Goal: Transaction & Acquisition: Download file/media

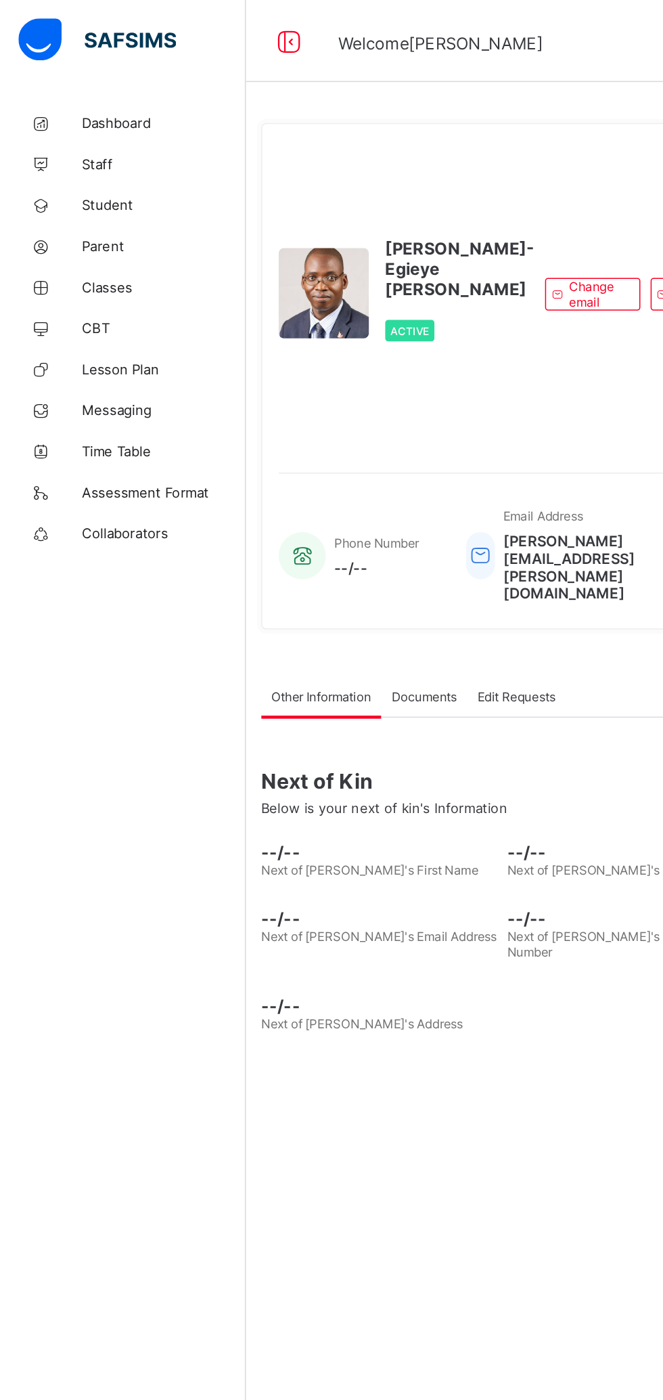
click at [64, 167] on span "Parent" at bounding box center [108, 162] width 108 height 11
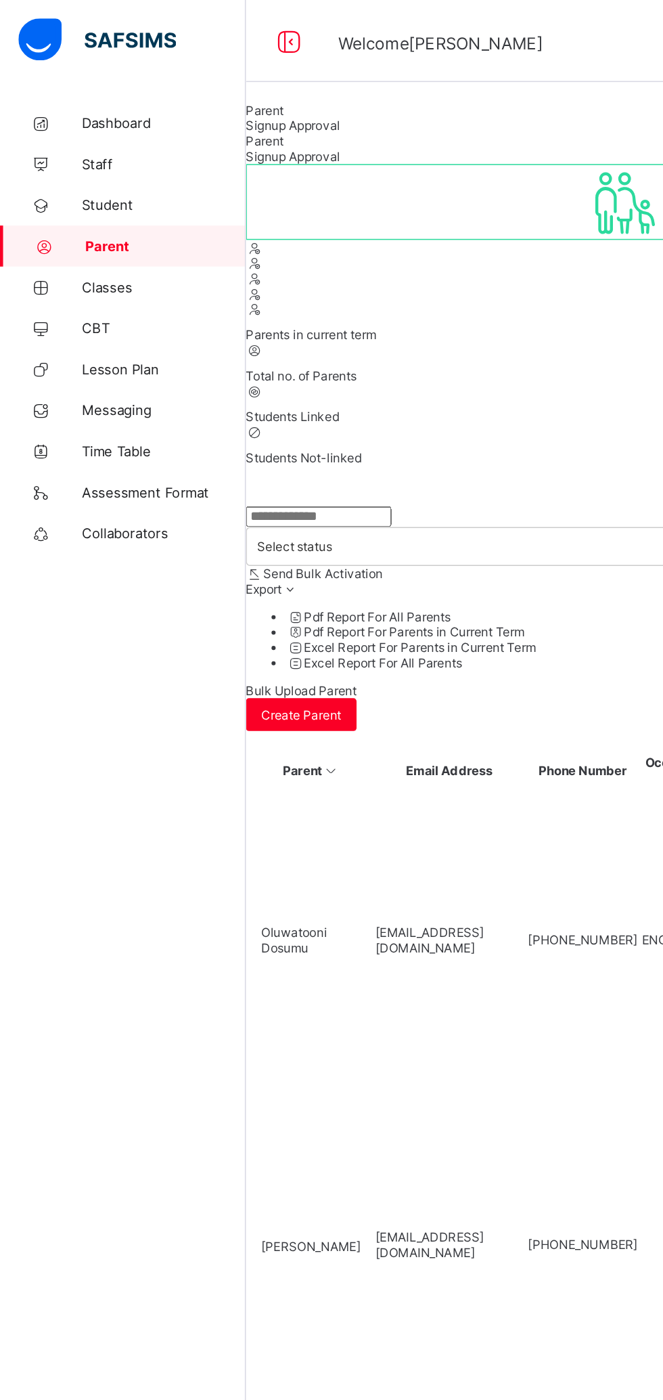
click at [259, 348] on input "text" at bounding box center [210, 341] width 96 height 14
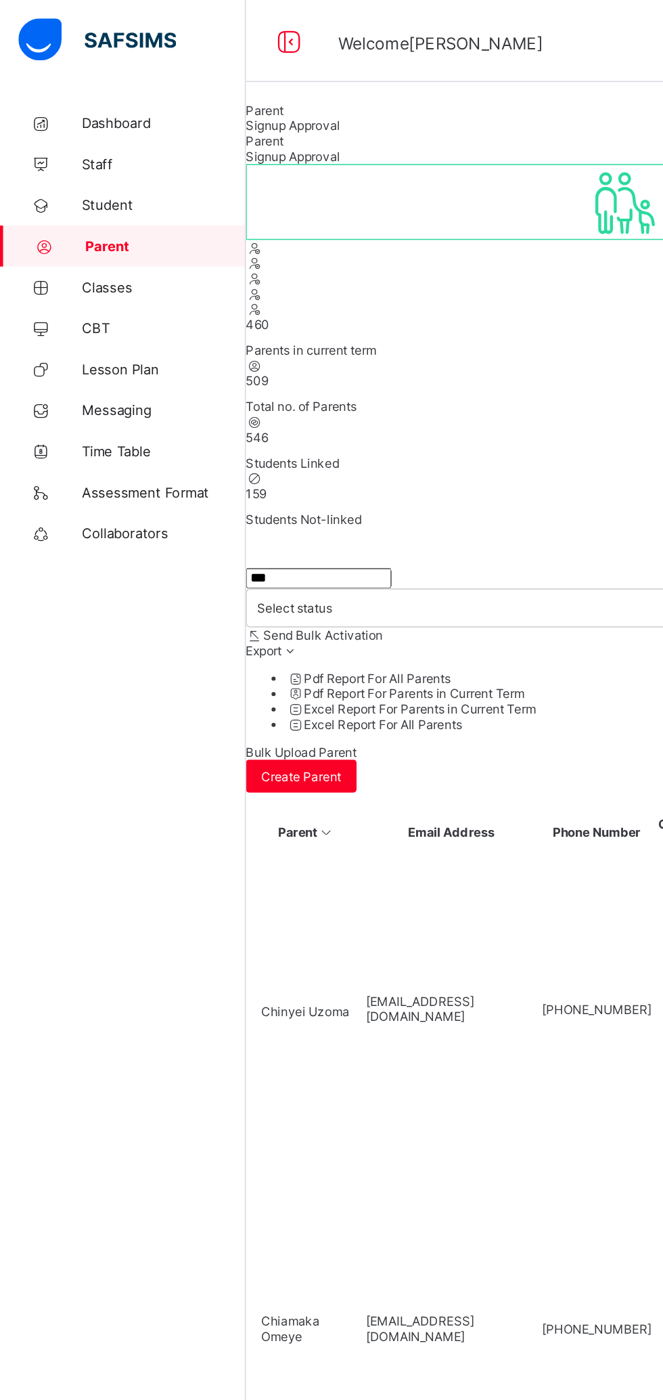
click at [259, 389] on input "***" at bounding box center [210, 382] width 96 height 14
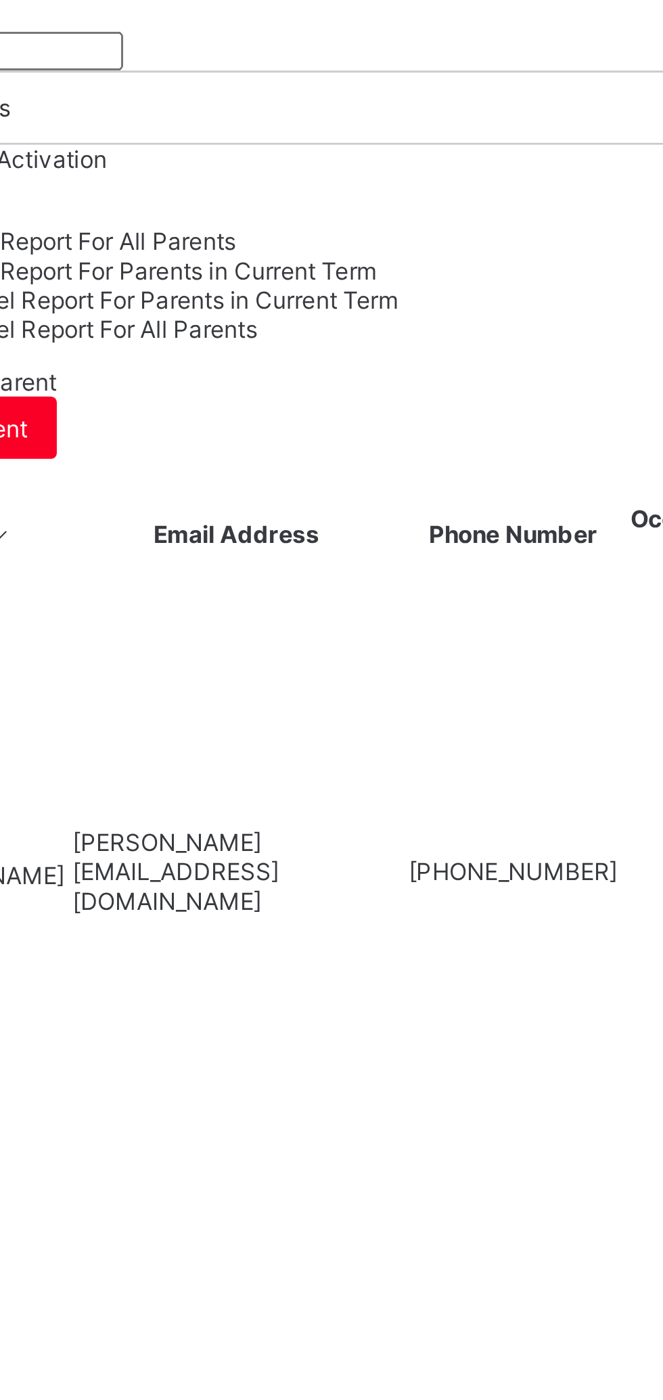
type input "********"
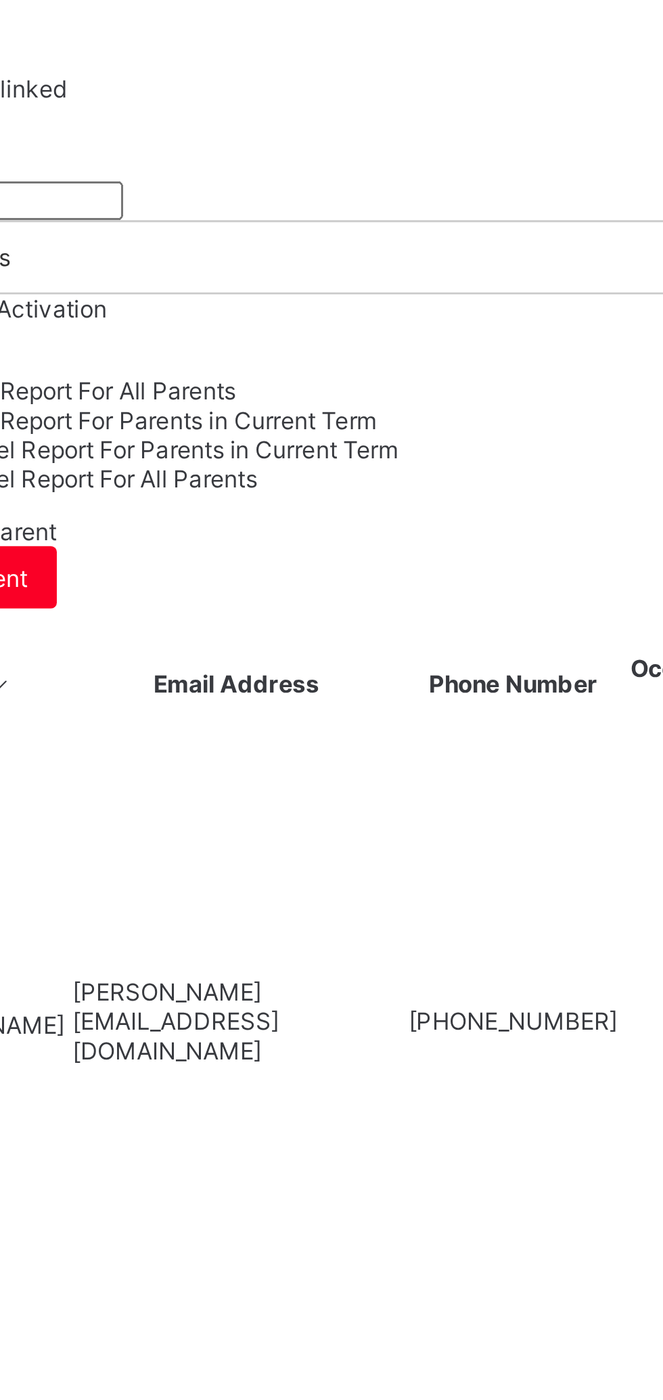
click at [351, 561] on td "chrisashibel@icloud.com" at bounding box center [297, 666] width 115 height 210
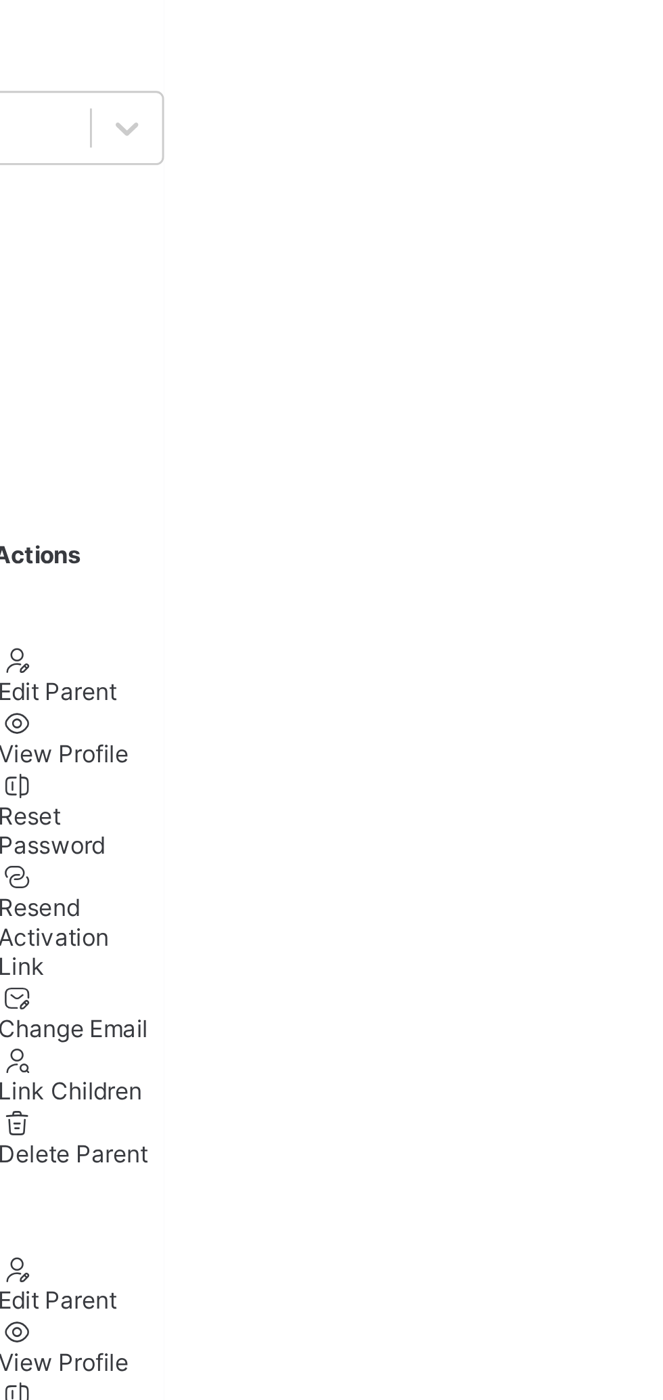
click at [660, 580] on ul "Edit Parent View Profile Reset Password Resend Activation Link Change Email Lin…" at bounding box center [619, 671] width 81 height 182
click at [660, 592] on div "Edit Parent" at bounding box center [633, 597] width 54 height 10
select select "**"
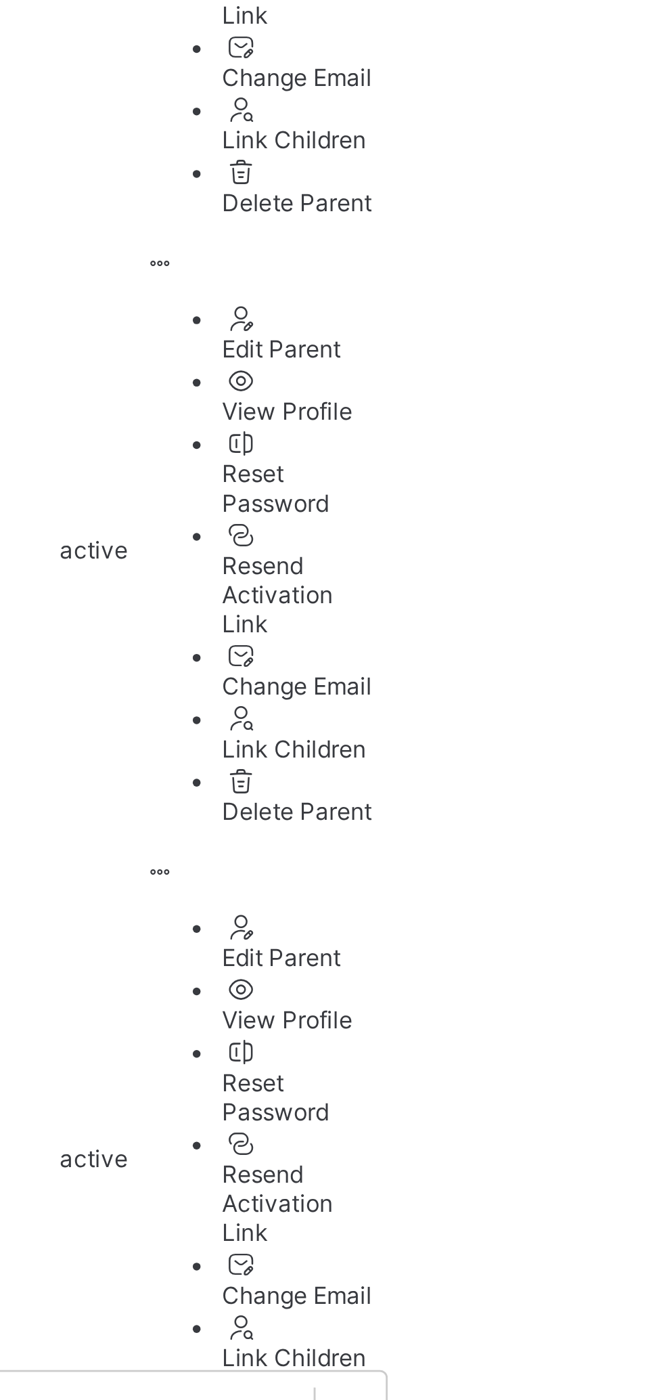
type textarea "****"
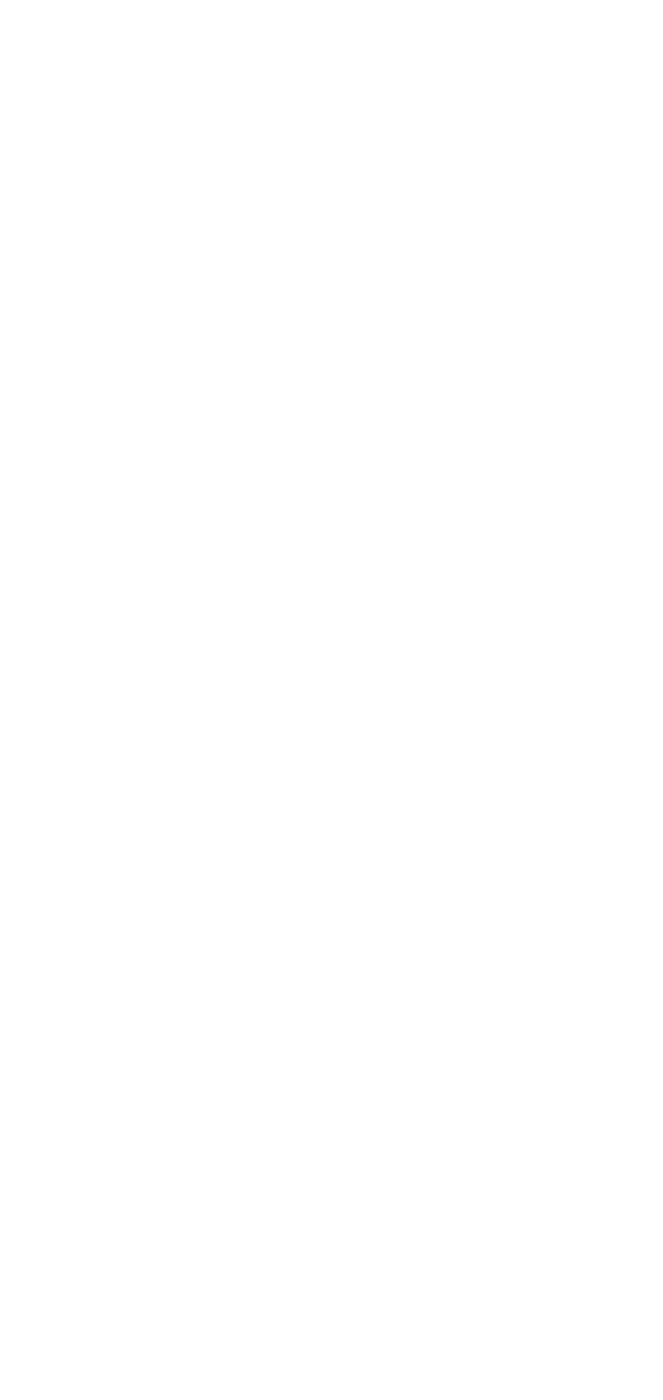
click at [650, 1231] on div "×" at bounding box center [643, 1242] width 13 height 23
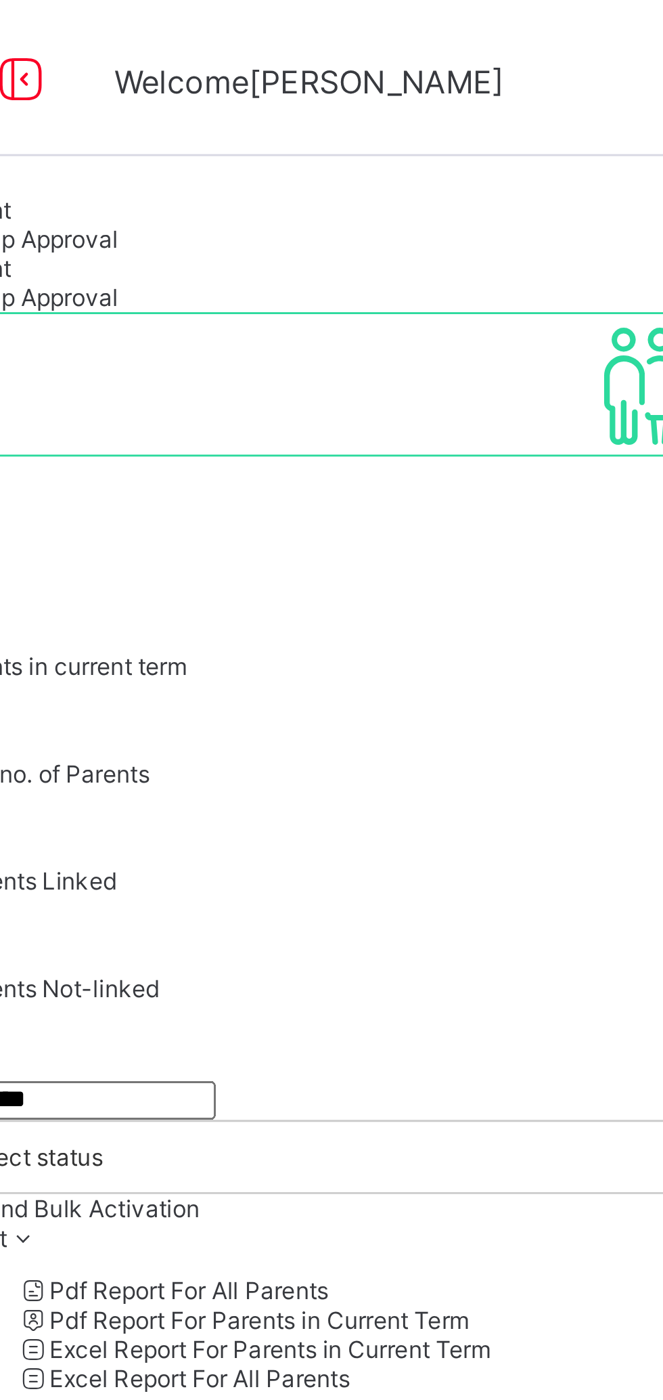
click at [225, 88] on span "Signup Approval" at bounding box center [193, 83] width 62 height 10
click at [188, 78] on span "Parent" at bounding box center [174, 73] width 25 height 10
click at [271, 88] on div "Signup Approval" at bounding box center [412, 83] width 501 height 10
click at [208, 78] on div "Parent" at bounding box center [412, 73] width 501 height 10
click at [225, 88] on span "Signup Approval" at bounding box center [193, 83] width 62 height 10
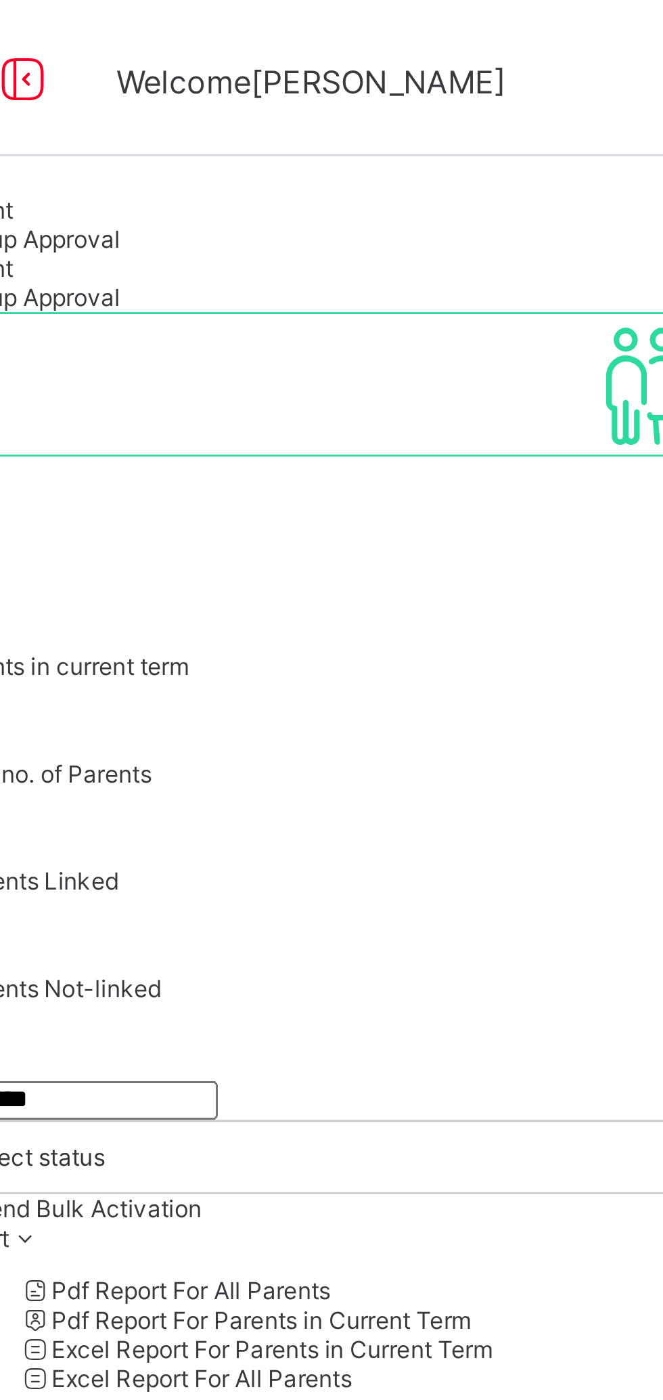
click at [188, 78] on span "Parent" at bounding box center [174, 73] width 25 height 10
click at [225, 88] on span "Signup Approval" at bounding box center [193, 83] width 62 height 10
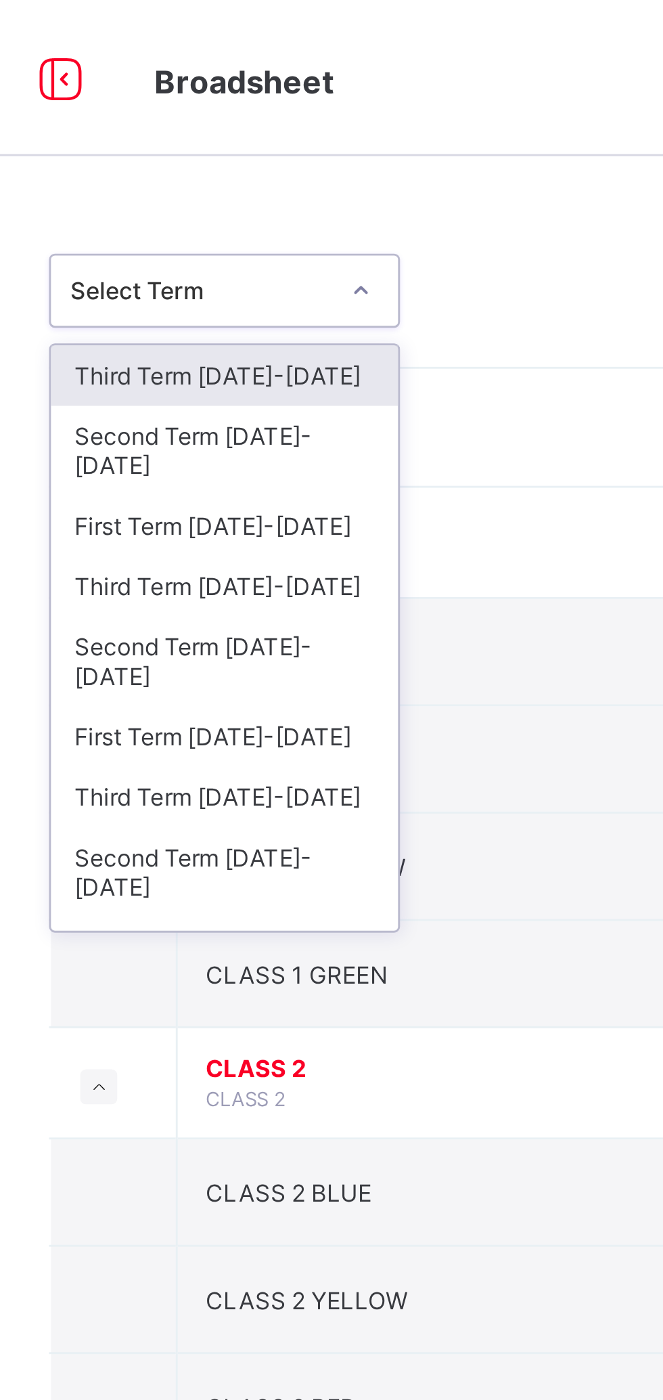
click at [265, 193] on div "Third Term 2024-2025" at bounding box center [248, 203] width 120 height 21
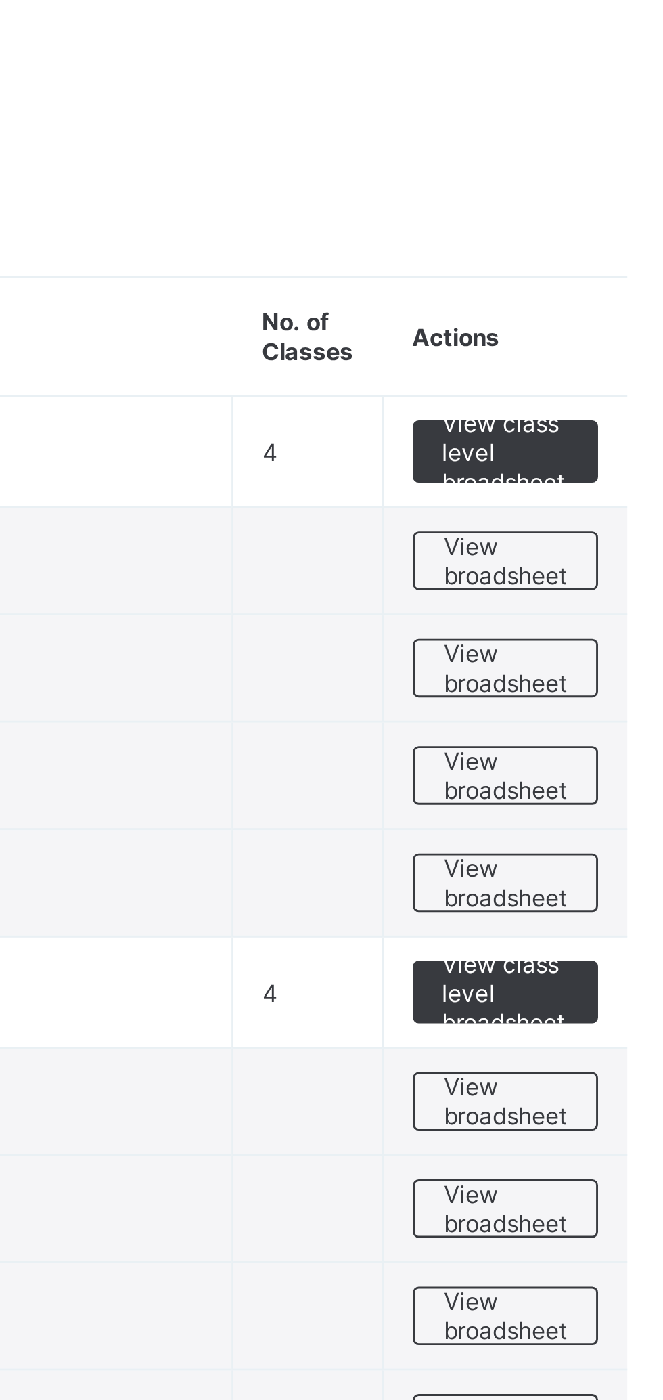
click at [594, 275] on span "View broadsheet" at bounding box center [596, 273] width 43 height 20
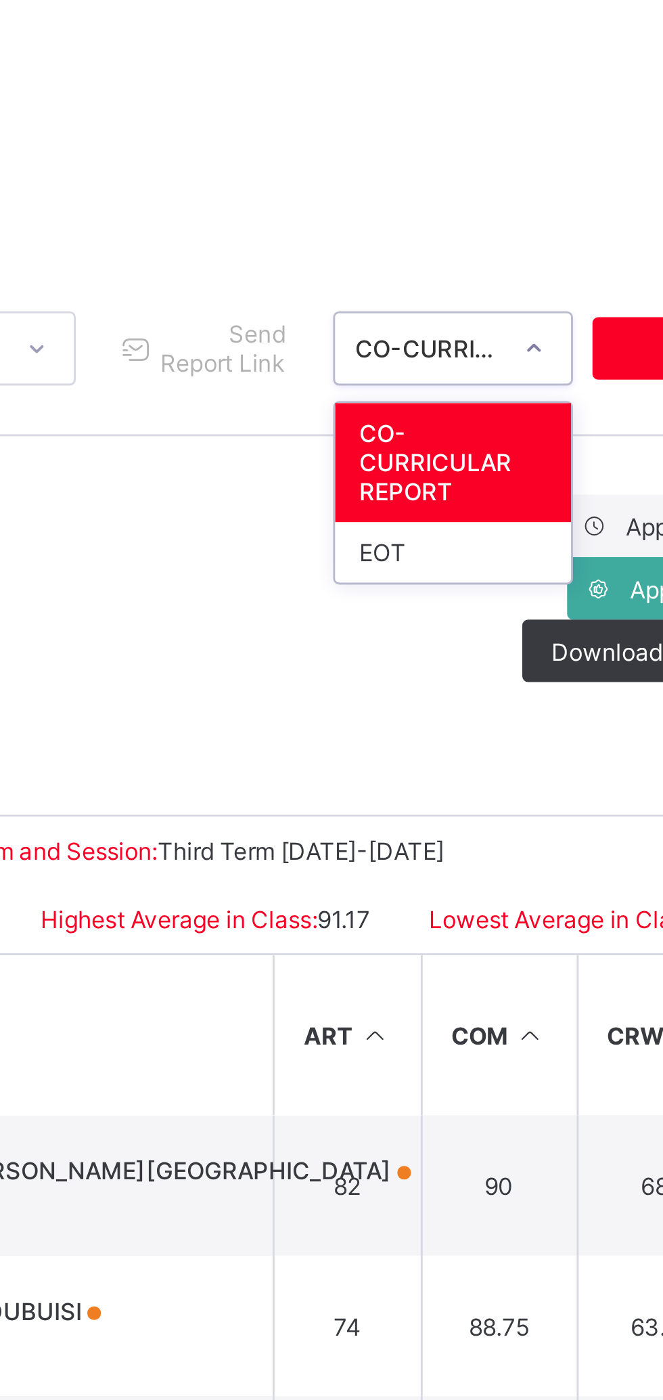
click at [508, 269] on div "EOT" at bounding box center [510, 269] width 82 height 21
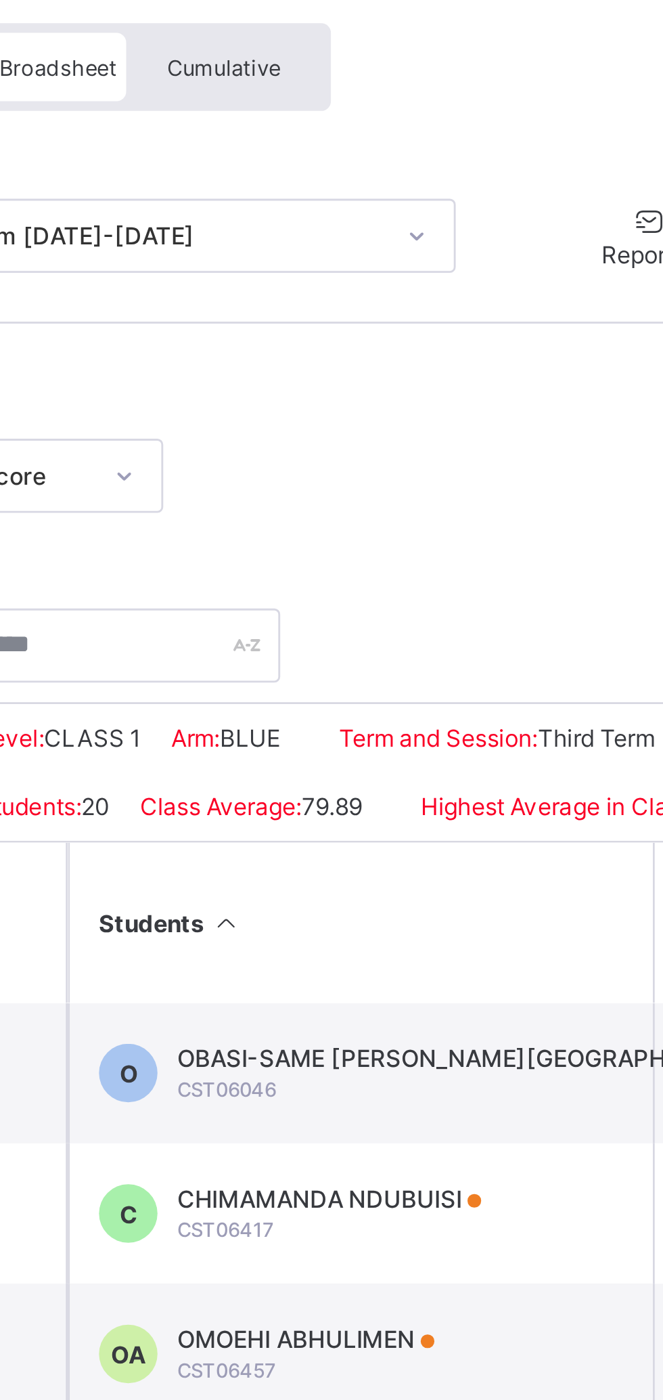
click at [299, 141] on span "Cumulative" at bounding box center [298, 140] width 39 height 9
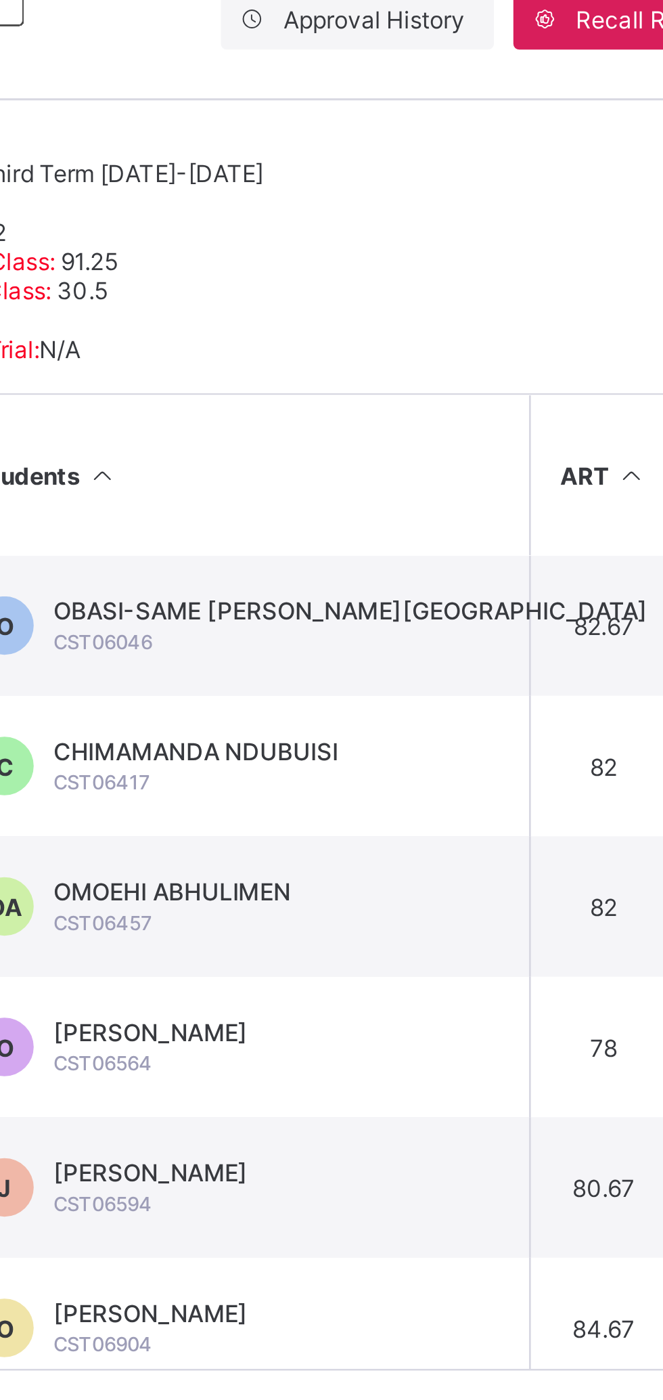
click at [352, 520] on div "OBASI-SAME ERIM-EGBOR CST06046" at bounding box center [385, 510] width 206 height 20
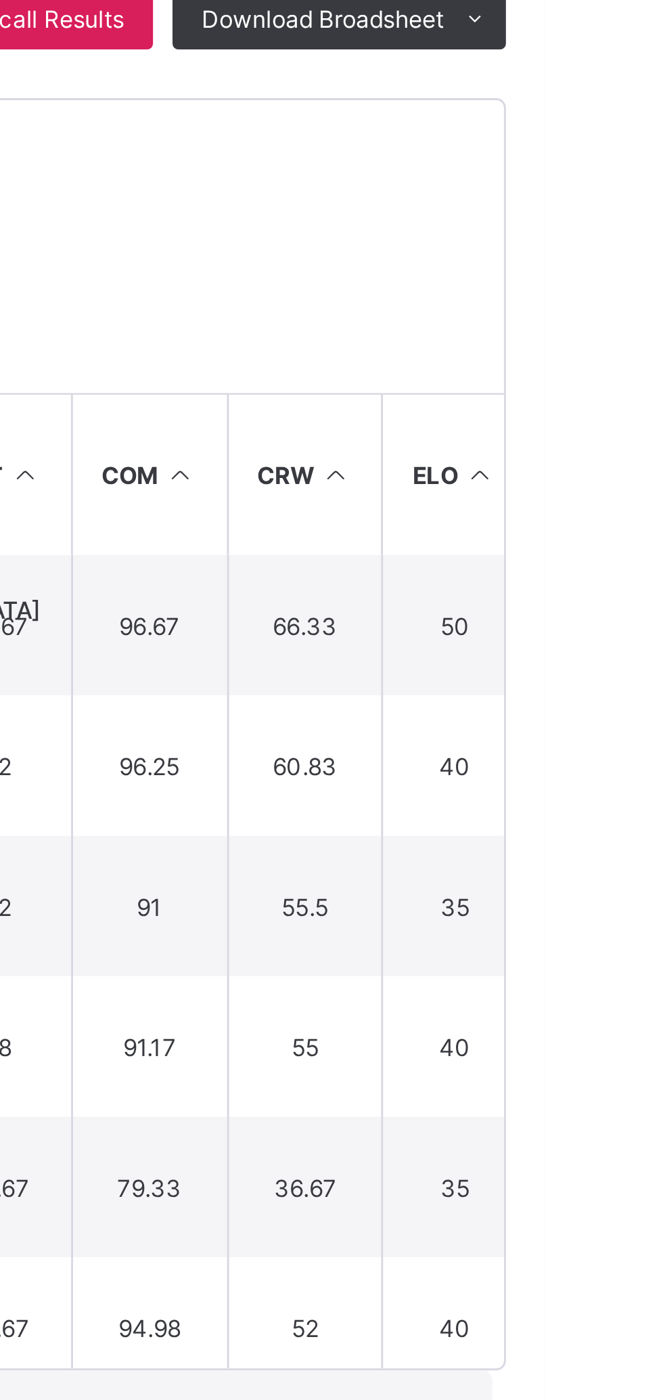
click at [608, 811] on span "View Reportsheet" at bounding box center [578, 821] width 60 height 20
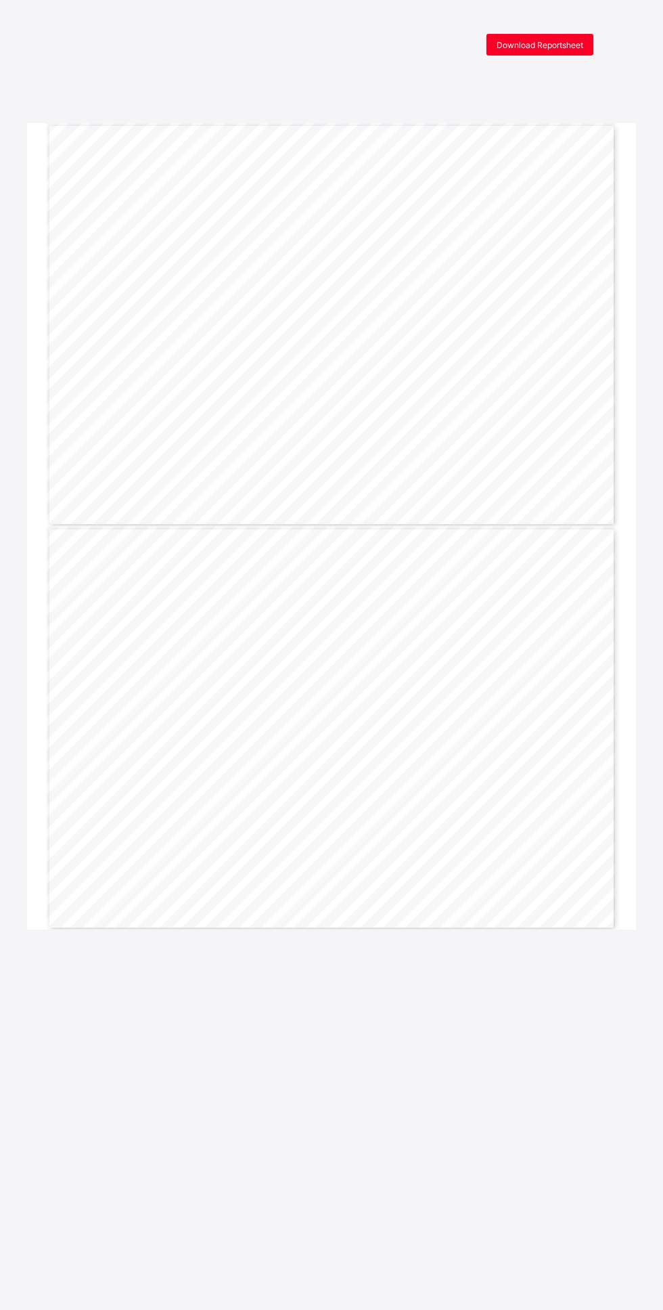
click at [567, 45] on span "Download Reportsheet" at bounding box center [540, 45] width 87 height 10
